Goal: Task Accomplishment & Management: Complete application form

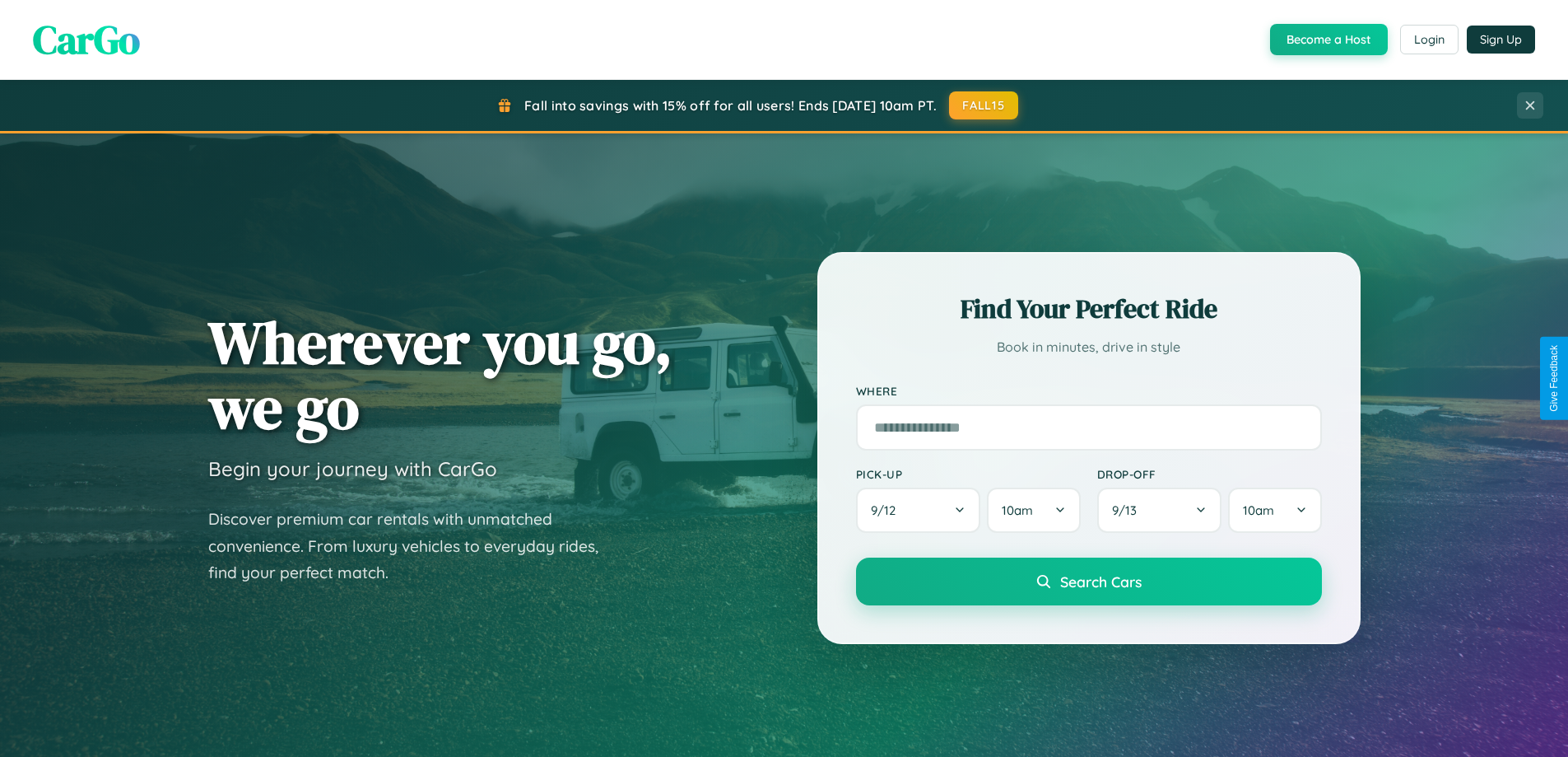
scroll to position [710, 0]
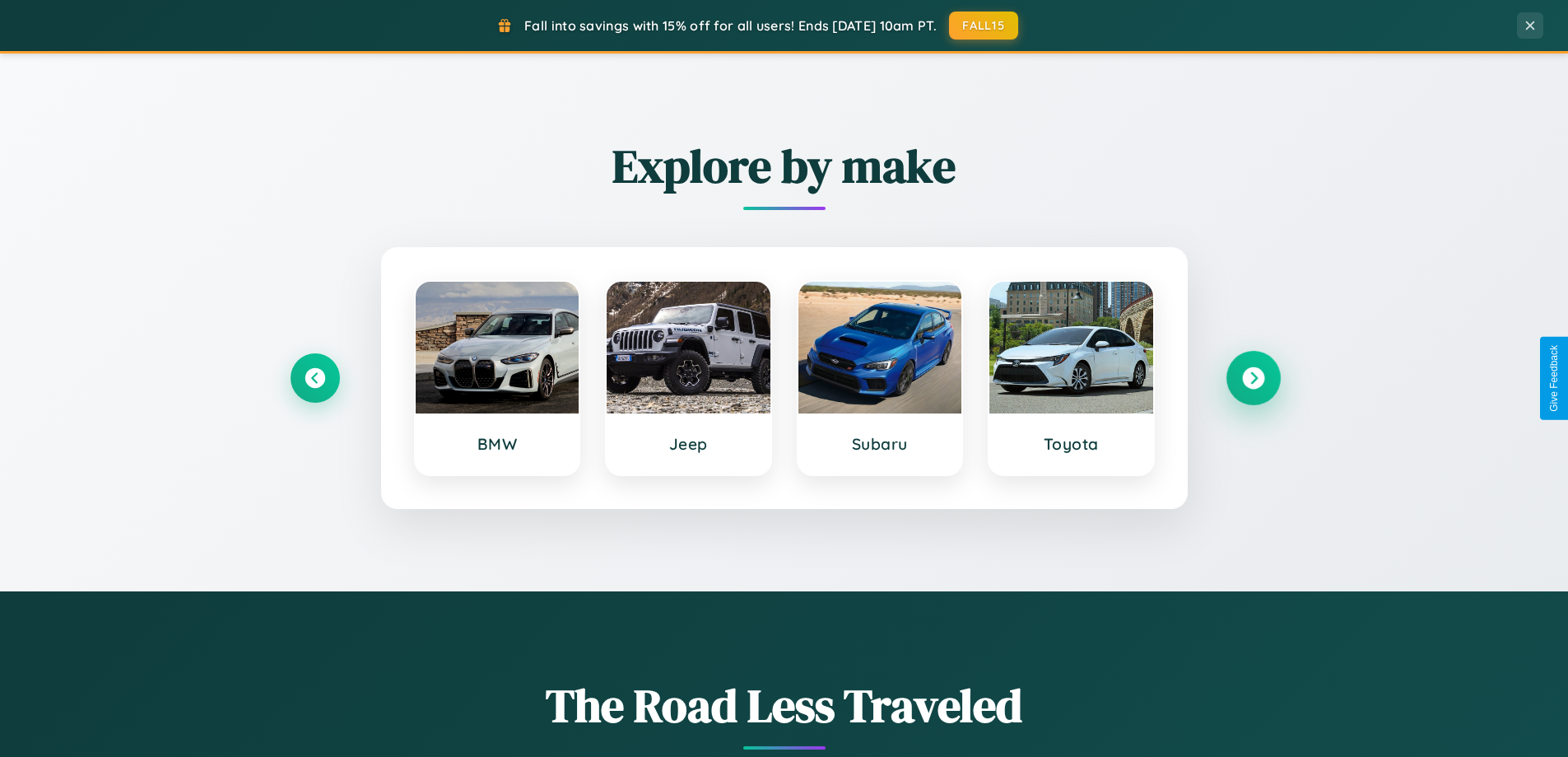
click at [1253, 378] on icon at bounding box center [1253, 378] width 22 height 22
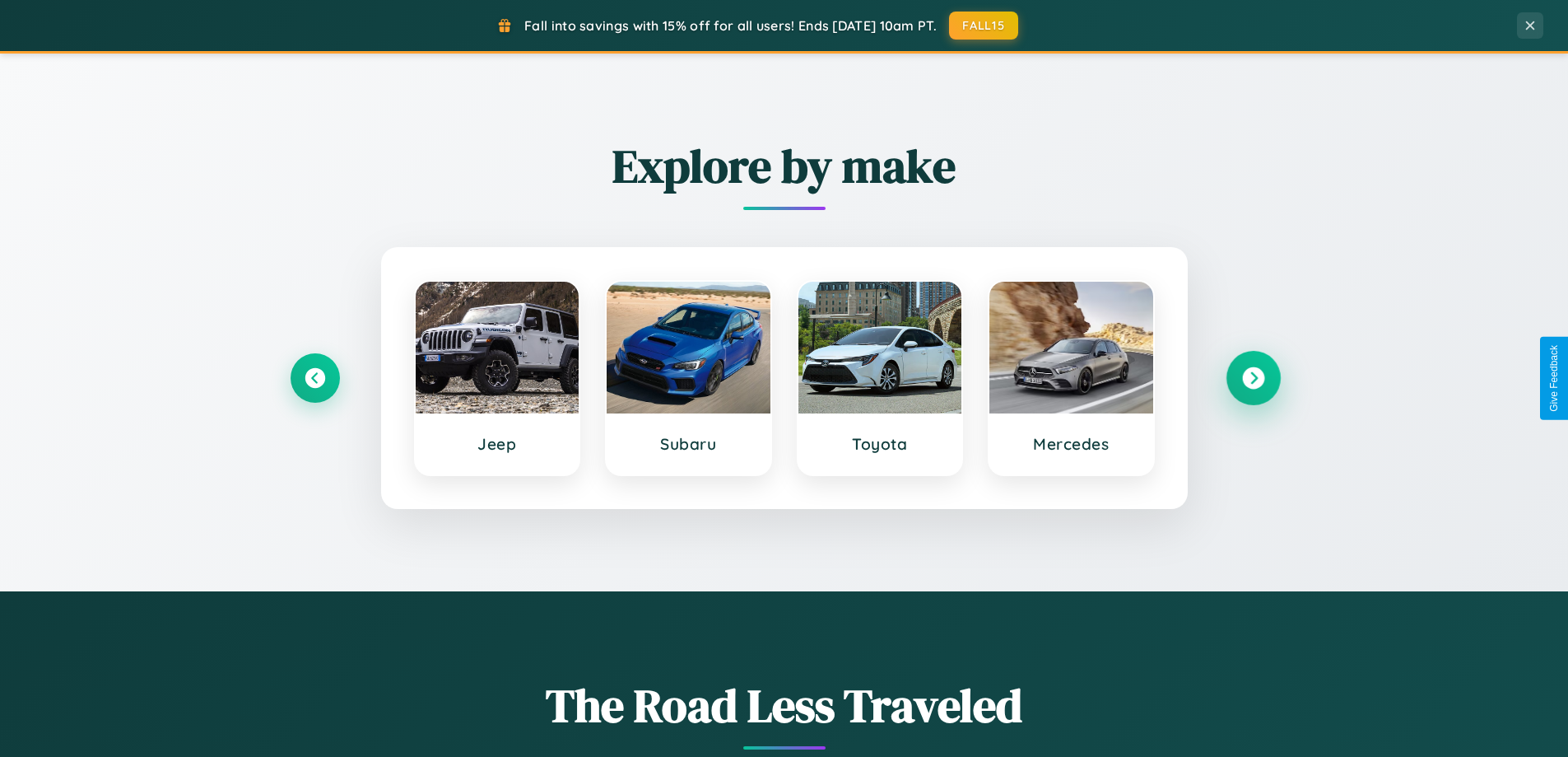
click at [1253, 378] on icon at bounding box center [1253, 378] width 22 height 22
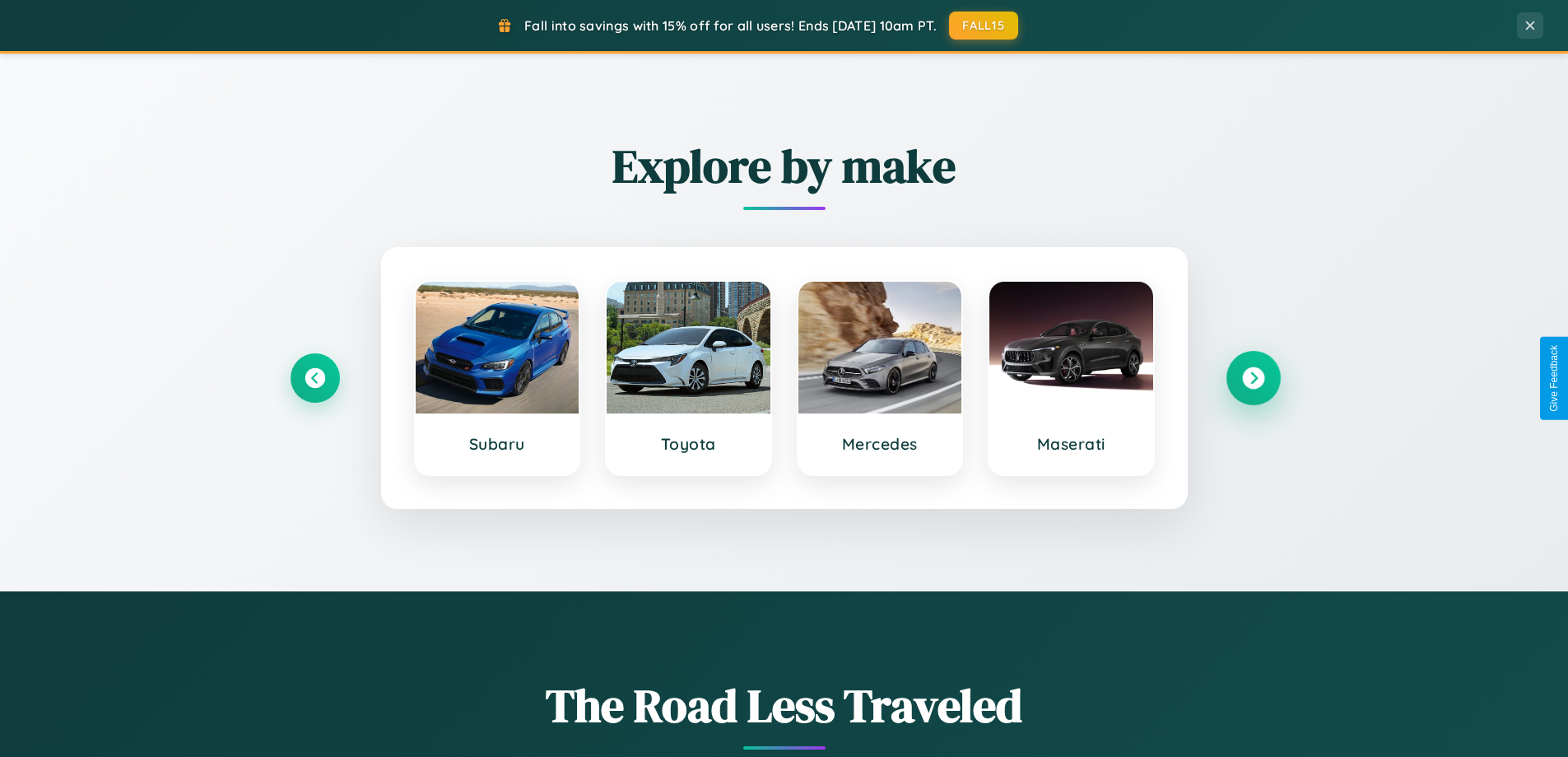
click at [1253, 378] on icon at bounding box center [1253, 378] width 22 height 22
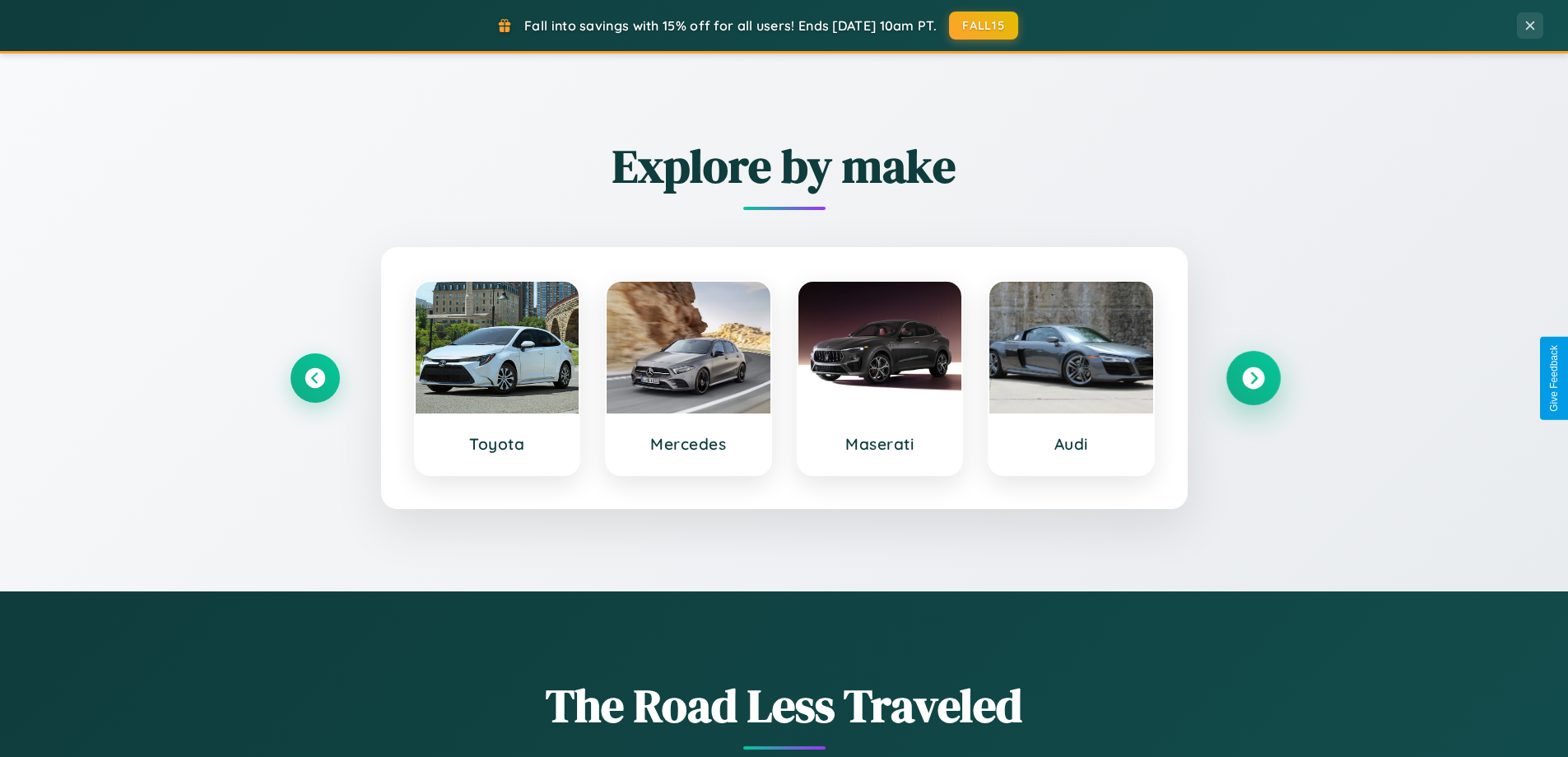
click at [1253, 378] on icon at bounding box center [1253, 378] width 22 height 22
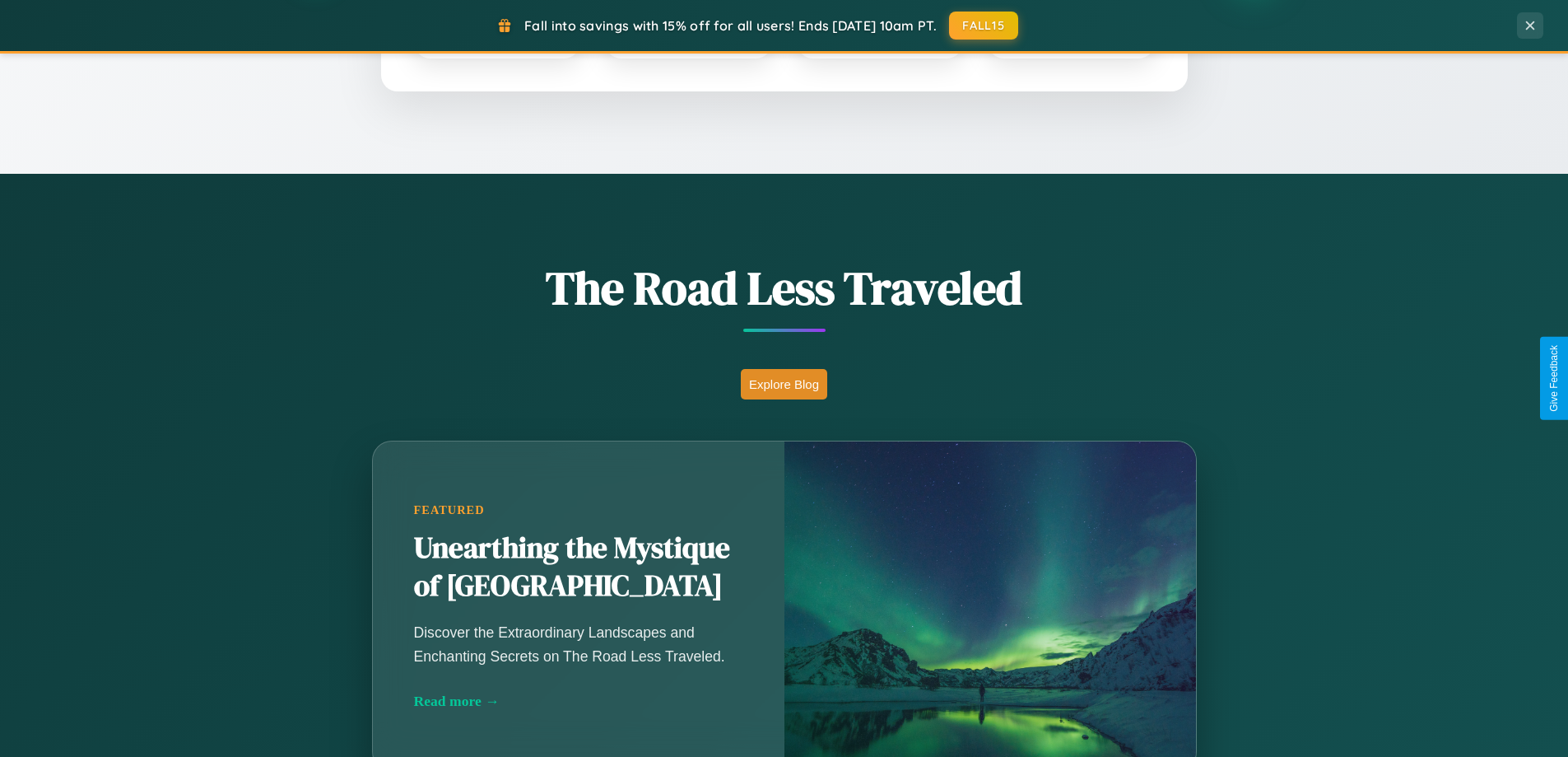
scroll to position [3168, 0]
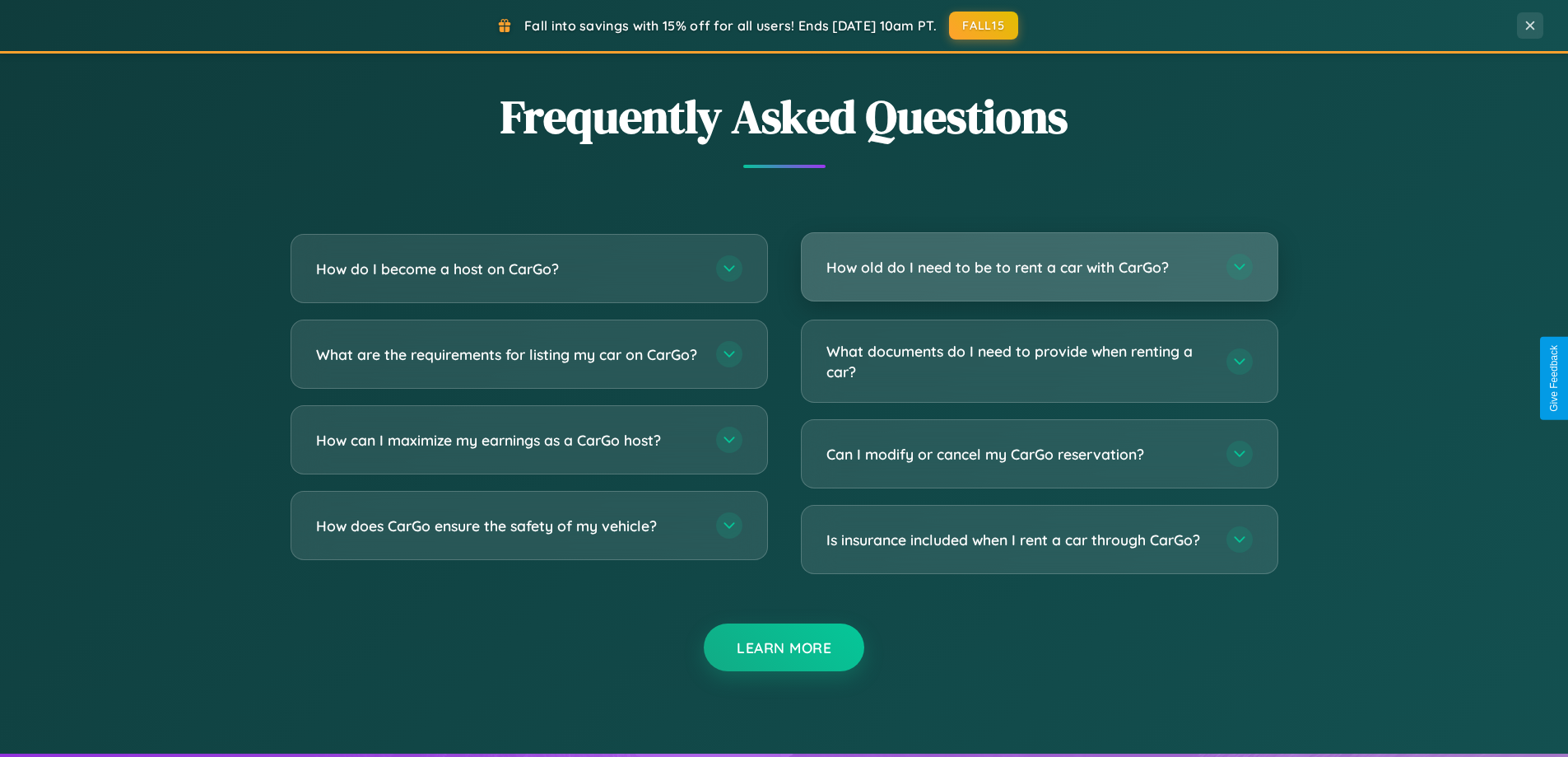
click at [1039, 268] on h3 "How old do I need to be to rent a car with CarGo?" at bounding box center [1018, 267] width 384 height 20
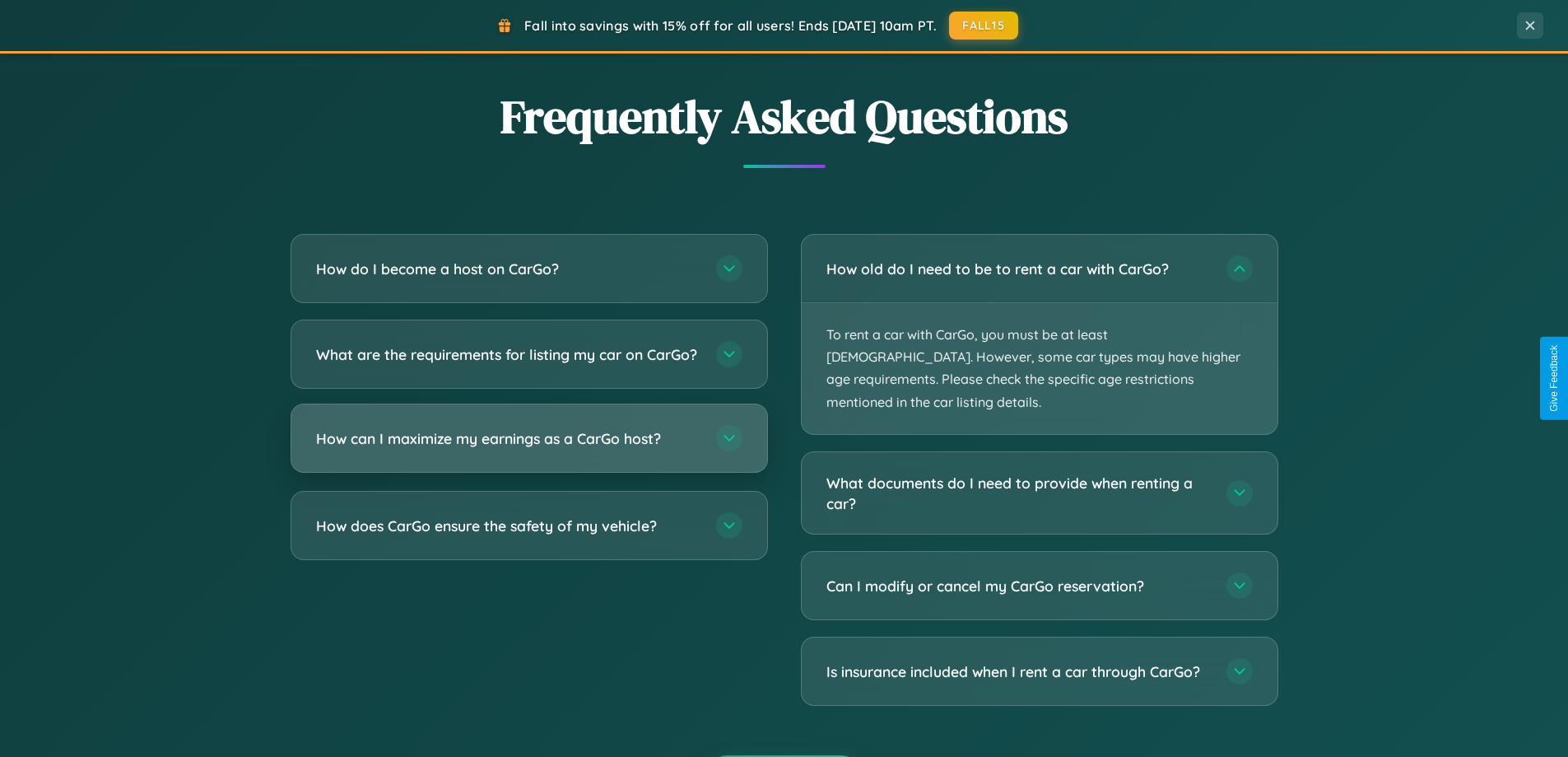
click at [529, 449] on h3 "How can I maximize my earnings as a CarGo host?" at bounding box center [508, 438] width 384 height 20
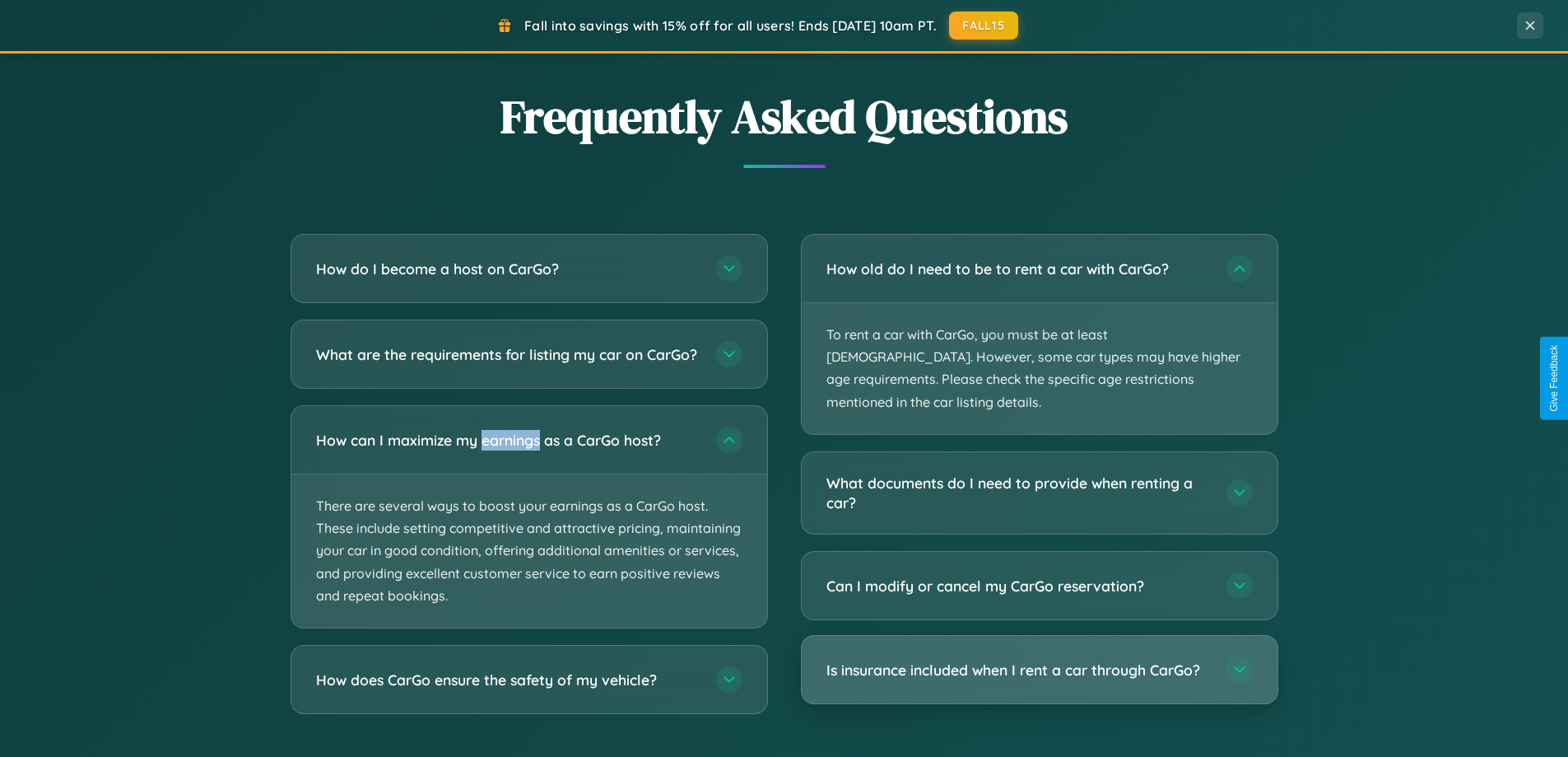
click at [1039, 660] on h3 "Is insurance included when I rent a car through CarGo?" at bounding box center [1018, 670] width 384 height 20
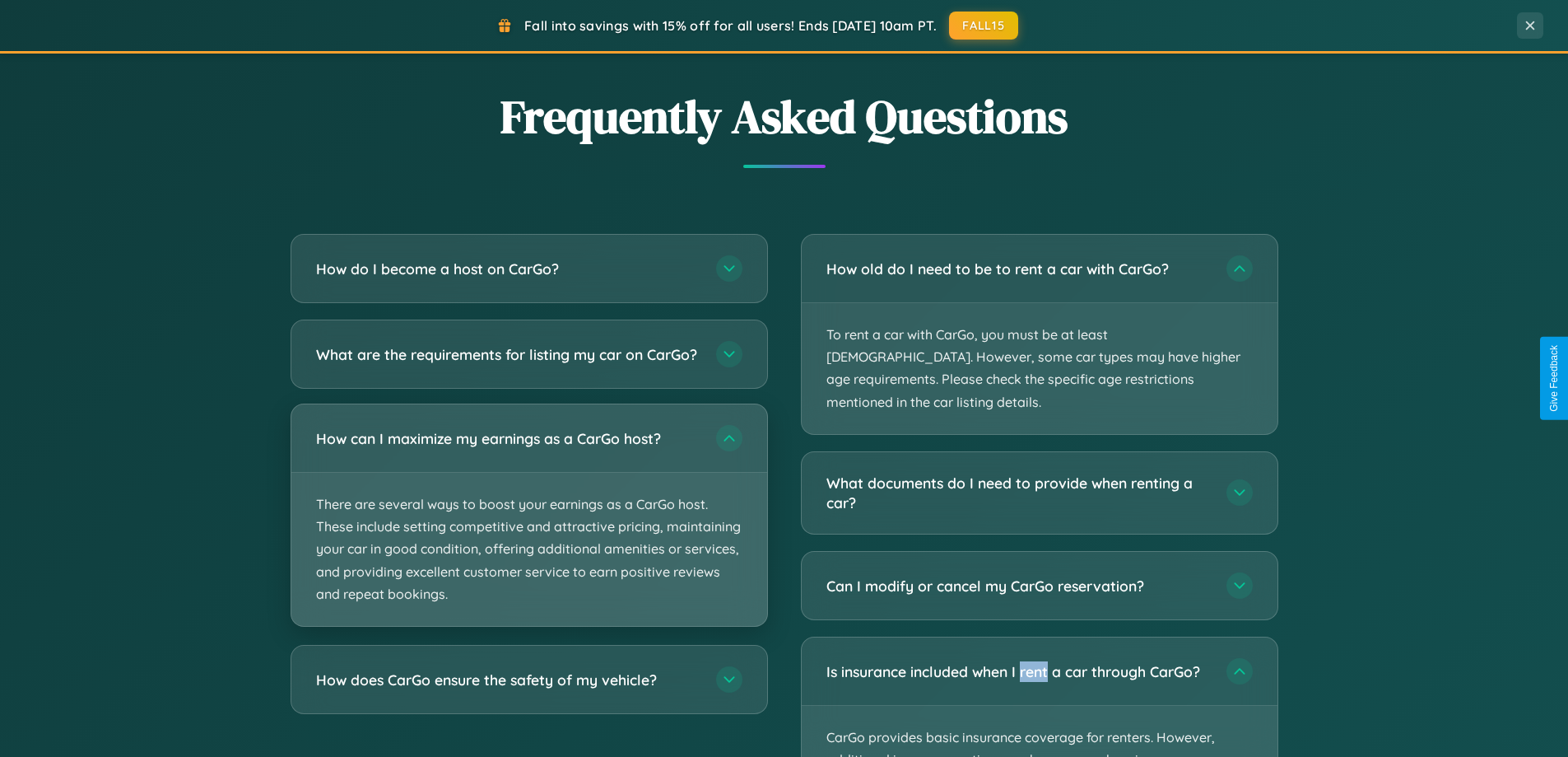
click at [529, 531] on p "There are several ways to boost your earnings as a CarGo host. These include se…" at bounding box center [529, 548] width 476 height 153
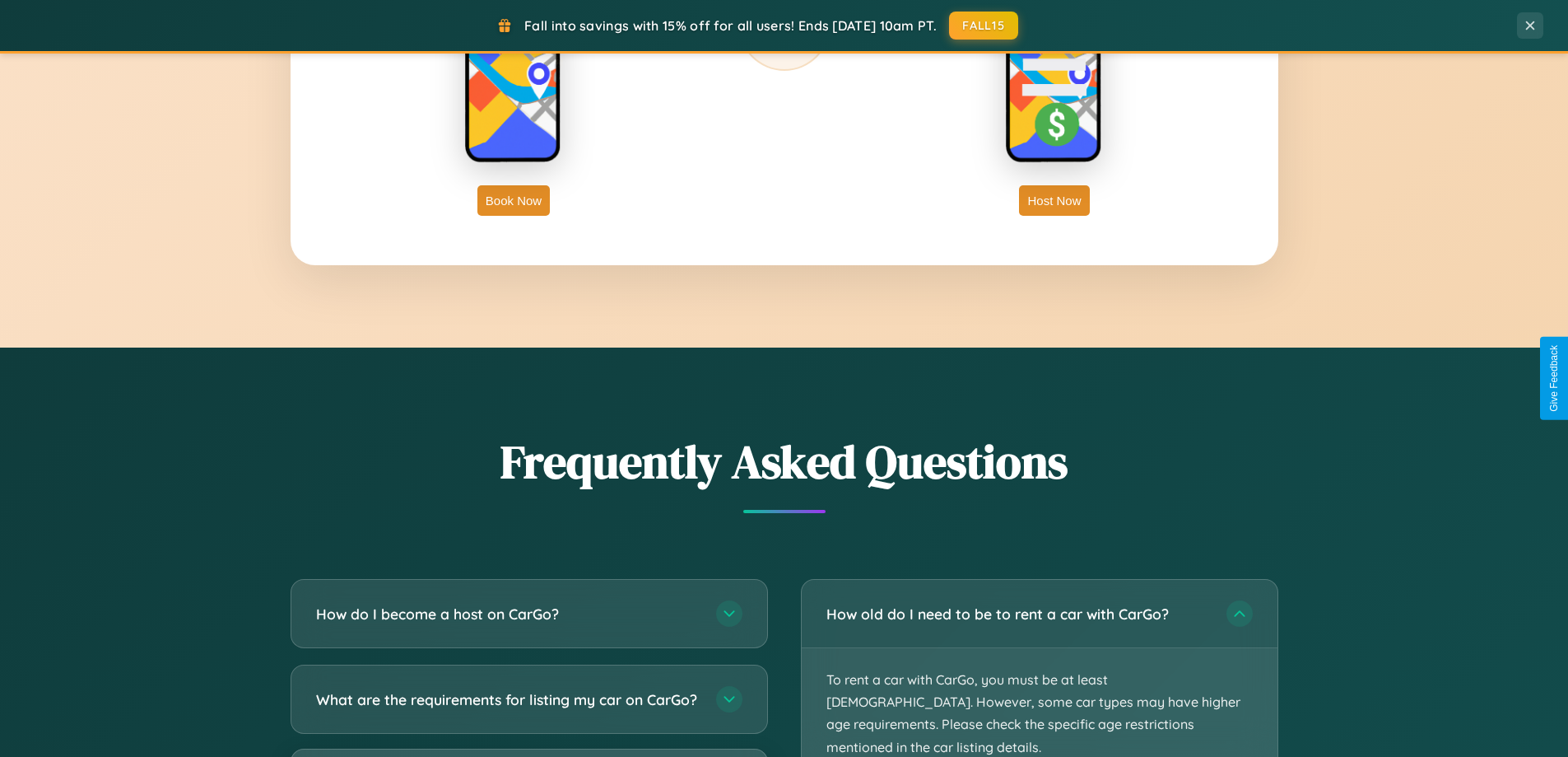
scroll to position [1133, 0]
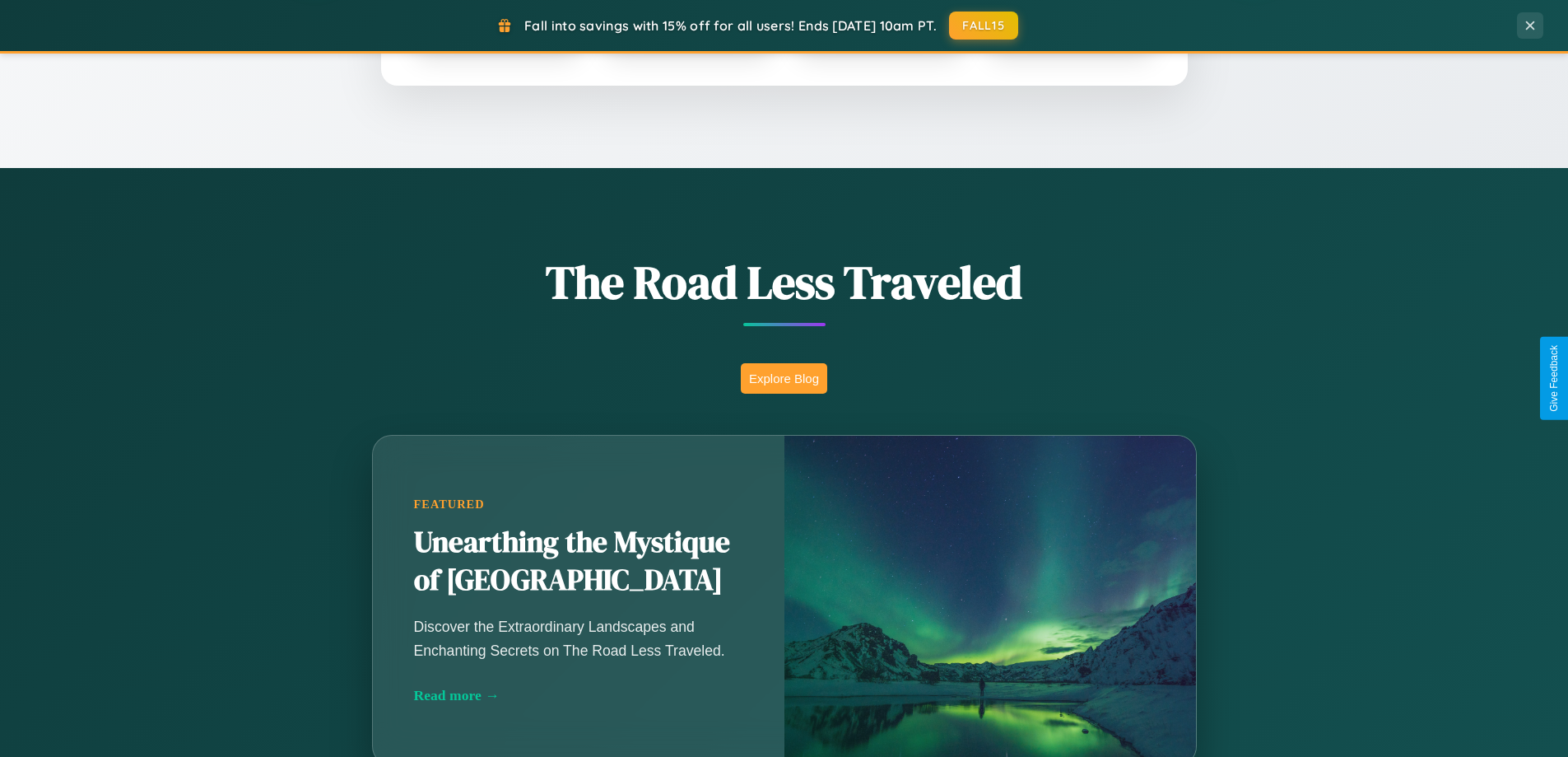
click at [784, 378] on button "Explore Blog" at bounding box center [784, 378] width 86 height 31
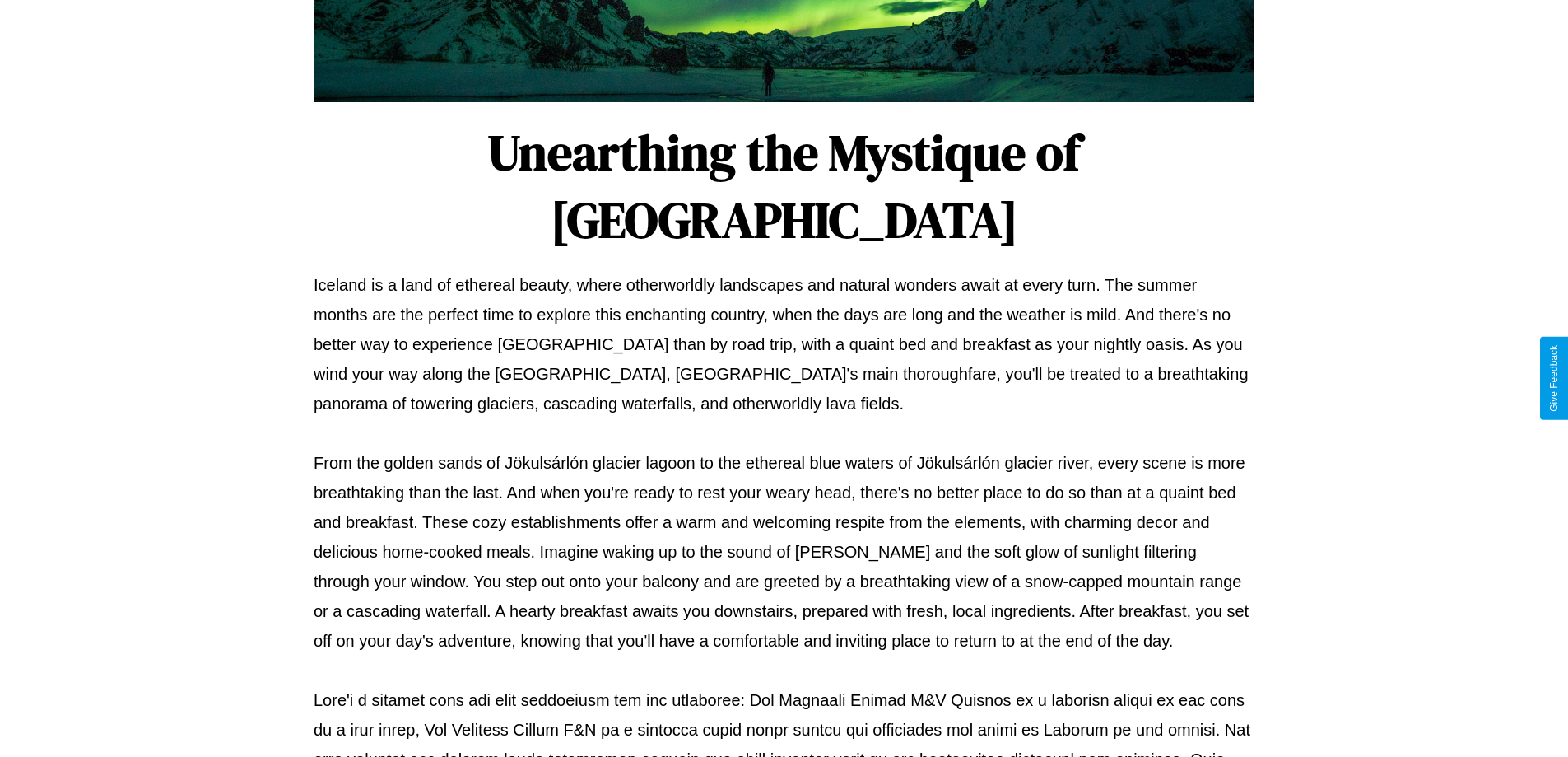
scroll to position [532, 0]
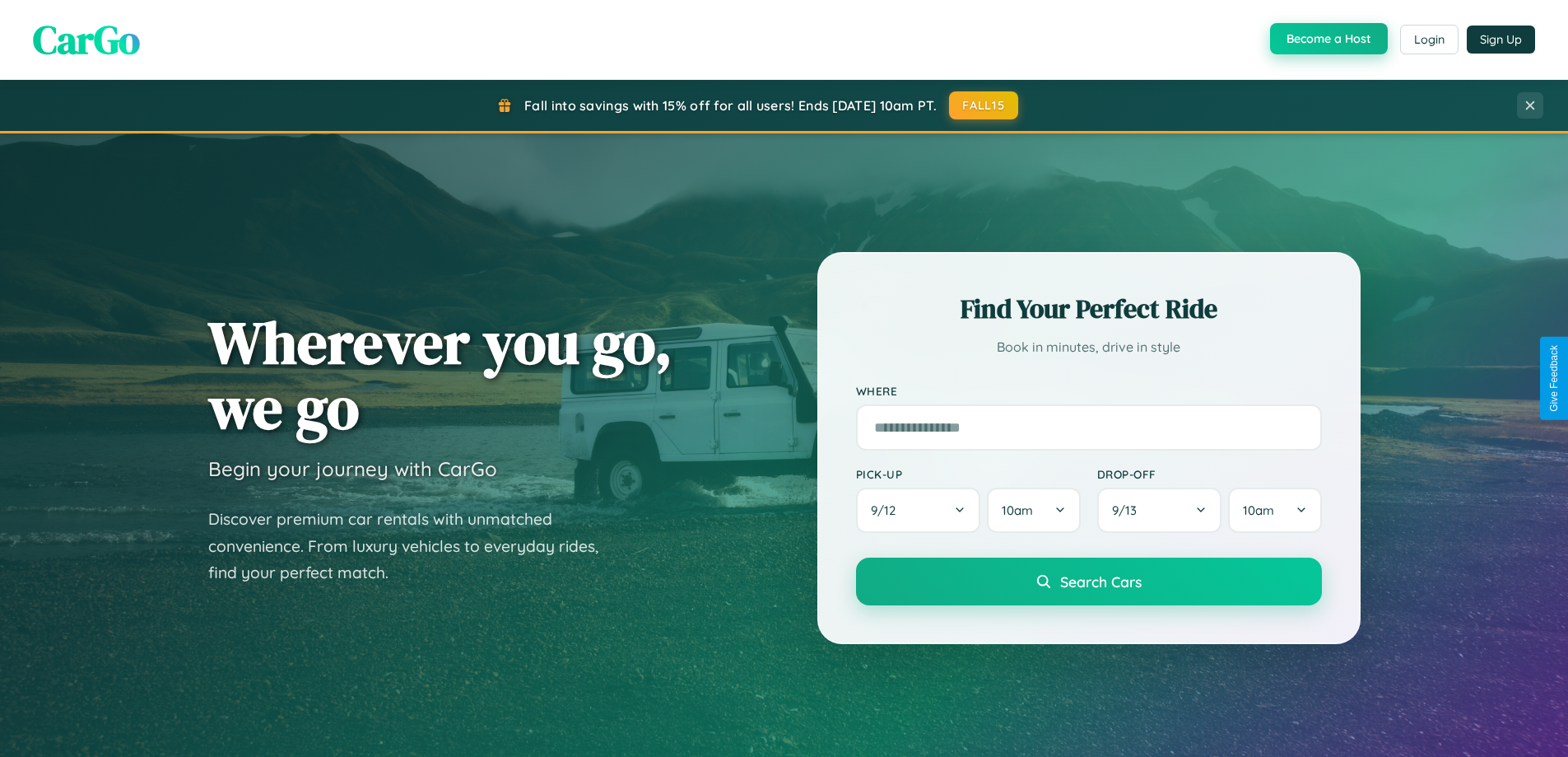
click at [1327, 40] on button "Become a Host" at bounding box center [1328, 39] width 118 height 32
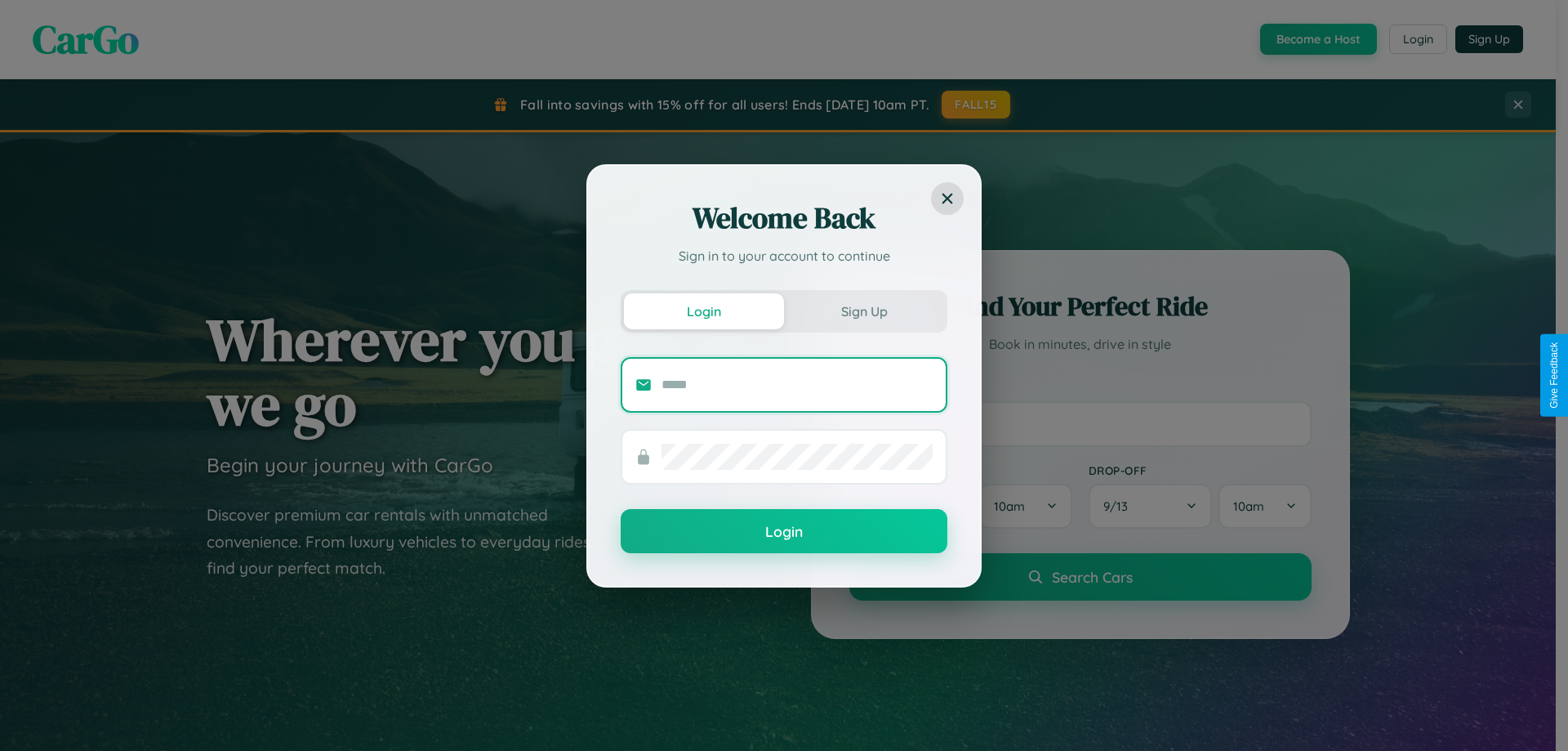
click at [797, 384] on input "text" at bounding box center [797, 385] width 271 height 26
type input "**********"
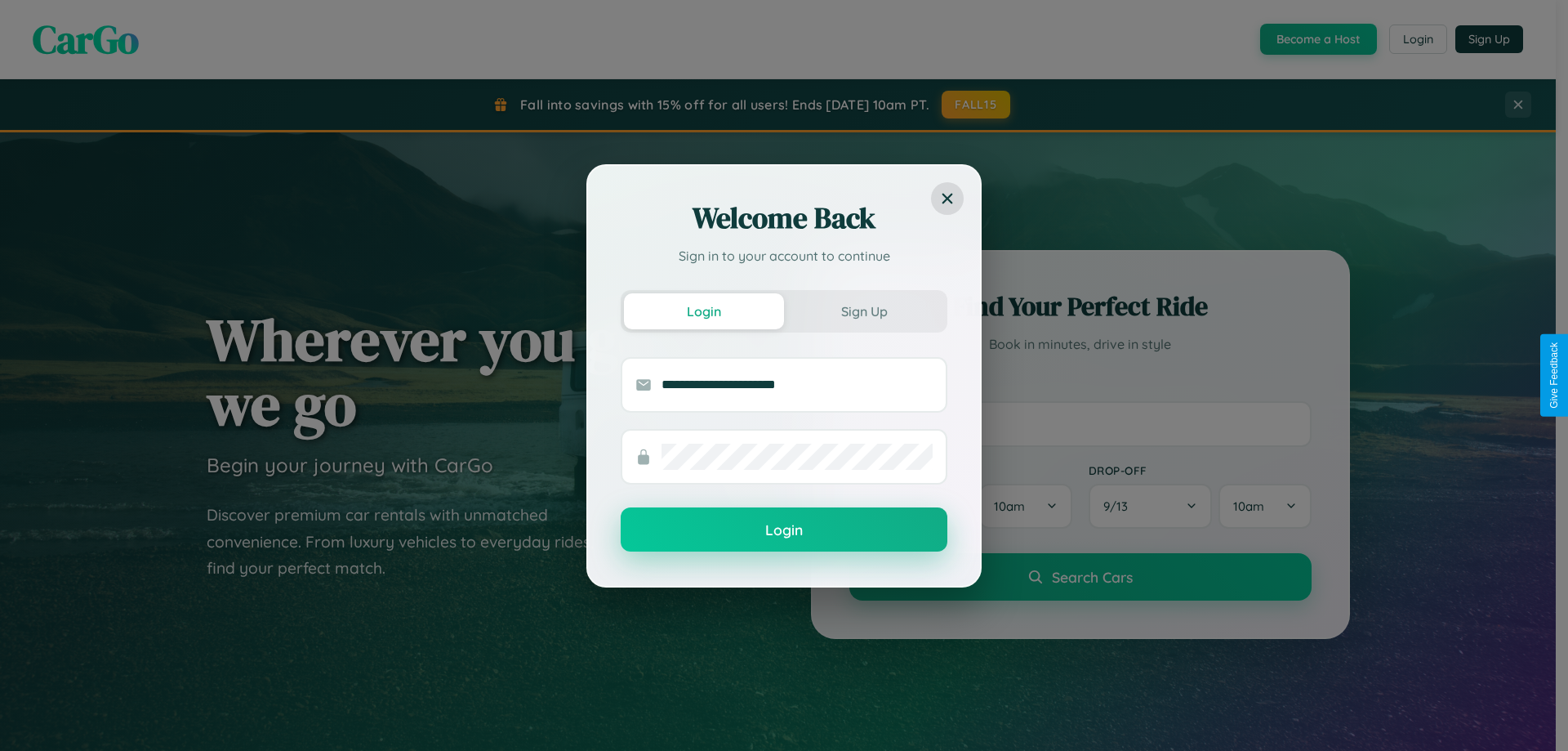
click at [784, 530] on button "Login" at bounding box center [783, 529] width 327 height 44
